Goal: Information Seeking & Learning: Check status

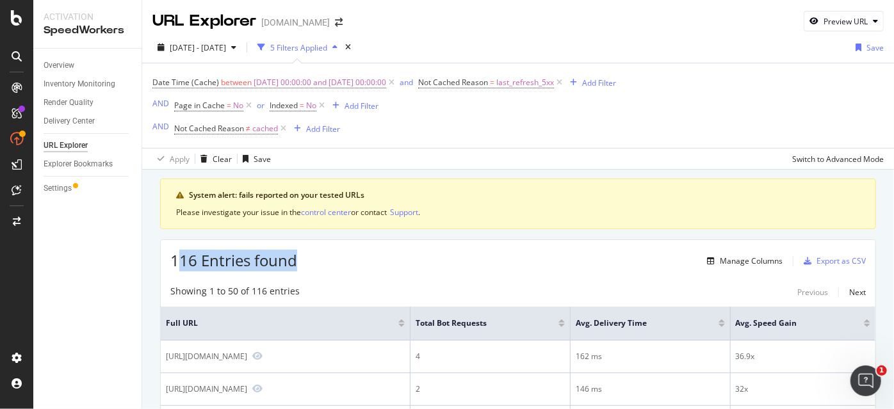
drag, startPoint x: 175, startPoint y: 260, endPoint x: 334, endPoint y: 260, distance: 158.8
click at [334, 260] on div "116 Entries found Manage Columns Export as CSV" at bounding box center [518, 255] width 714 height 31
drag, startPoint x: 334, startPoint y: 260, endPoint x: 206, endPoint y: 112, distance: 195.6
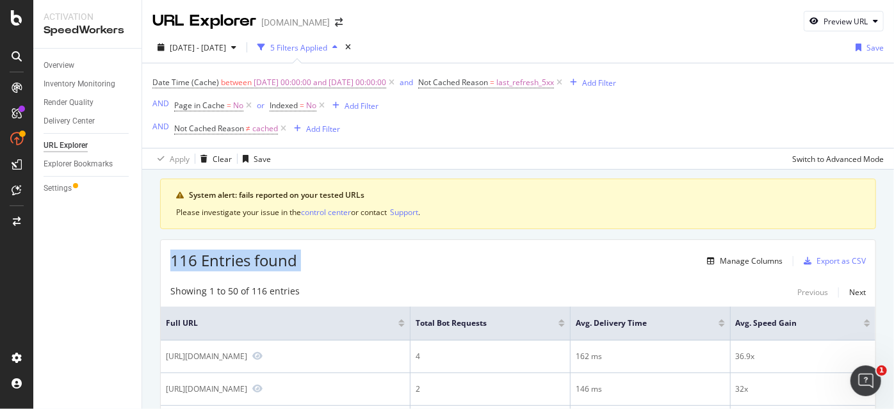
click at [334, 254] on div "116 Entries found Manage Columns Export as CSV" at bounding box center [518, 255] width 714 height 31
click at [208, 196] on div "System alert: fails reported on your tested URLs" at bounding box center [524, 195] width 671 height 12
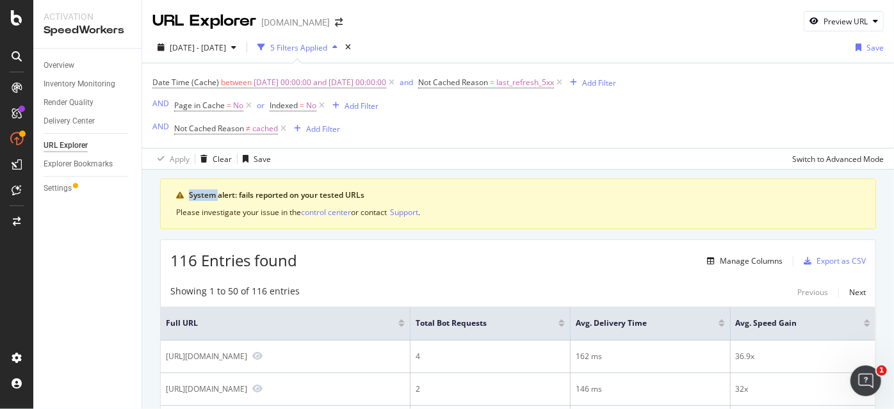
click at [208, 196] on div "System alert: fails reported on your tested URLs" at bounding box center [524, 195] width 671 height 12
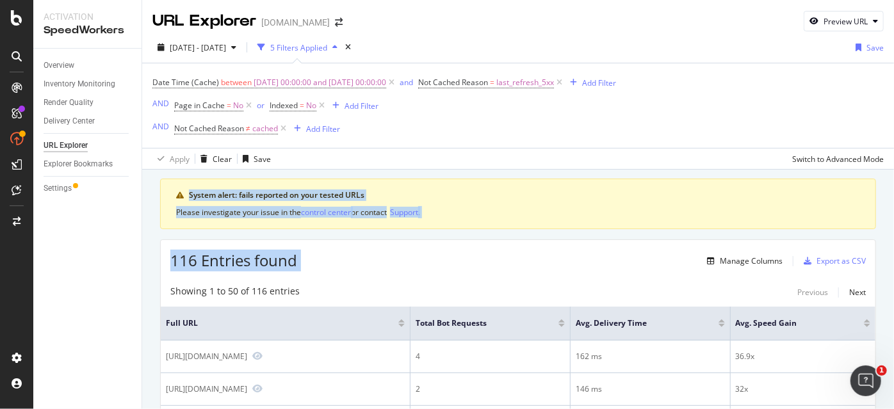
drag, startPoint x: 208, startPoint y: 196, endPoint x: 372, endPoint y: 273, distance: 181.0
